Goal: Information Seeking & Learning: Learn about a topic

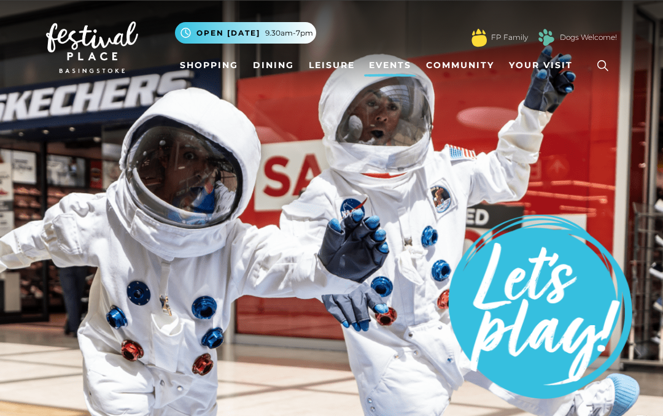
click at [205, 66] on link "Shopping" at bounding box center [209, 65] width 68 height 23
click at [477, 69] on link "Community" at bounding box center [460, 65] width 78 height 23
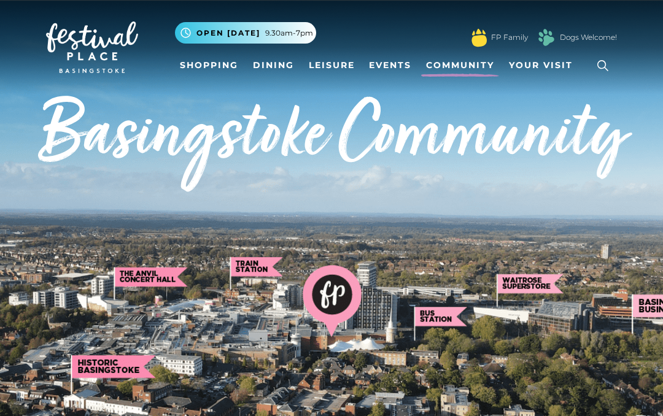
click at [536, 67] on span "Your Visit" at bounding box center [541, 65] width 64 height 13
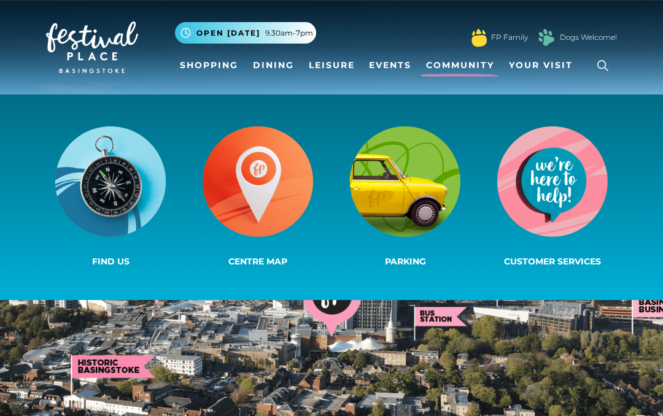
click at [381, 71] on link "Events" at bounding box center [390, 65] width 52 height 23
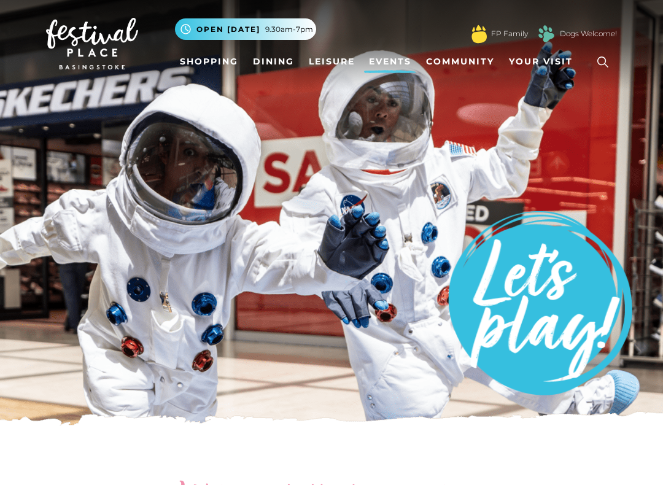
scroll to position [4, 0]
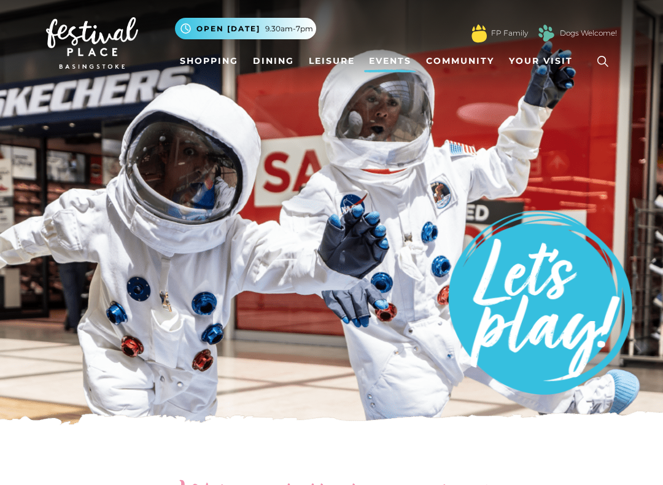
click at [519, 31] on link "FP Family" at bounding box center [509, 33] width 37 height 11
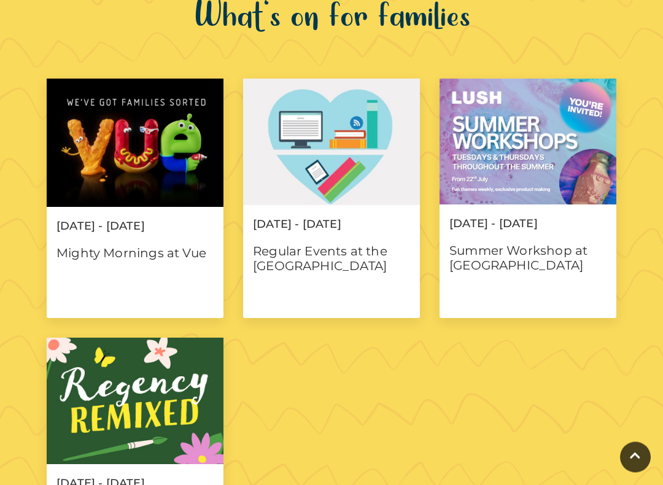
scroll to position [804, 0]
click at [336, 258] on p "Regular Events at the [GEOGRAPHIC_DATA]" at bounding box center [331, 257] width 177 height 33
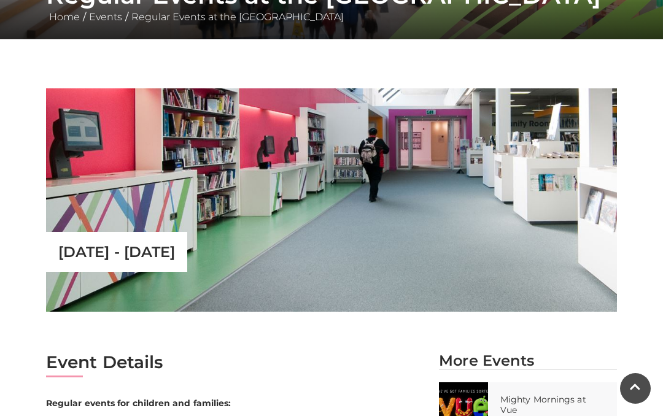
scroll to position [267, 0]
